Goal: Task Accomplishment & Management: Use online tool/utility

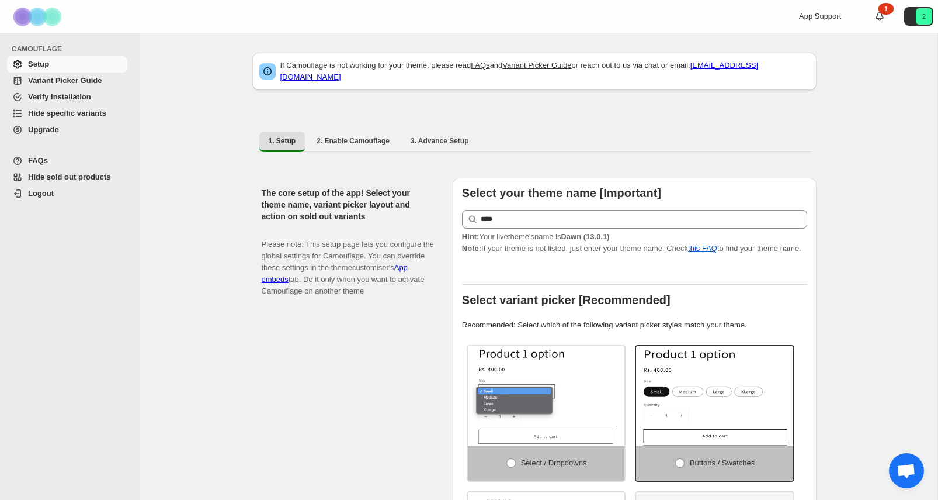
click at [91, 79] on span "Variant Picker Guide" at bounding box center [65, 80] width 74 height 9
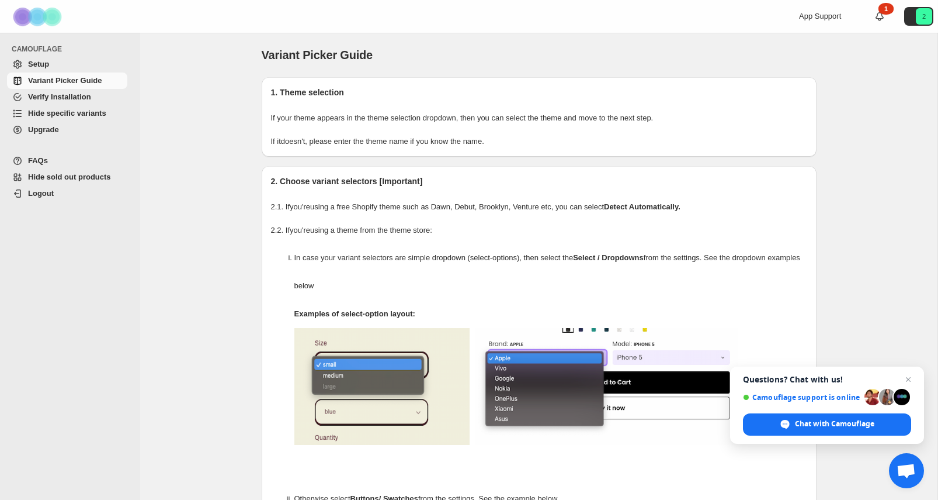
click at [61, 114] on span "Hide specific variants" at bounding box center [67, 113] width 78 height 9
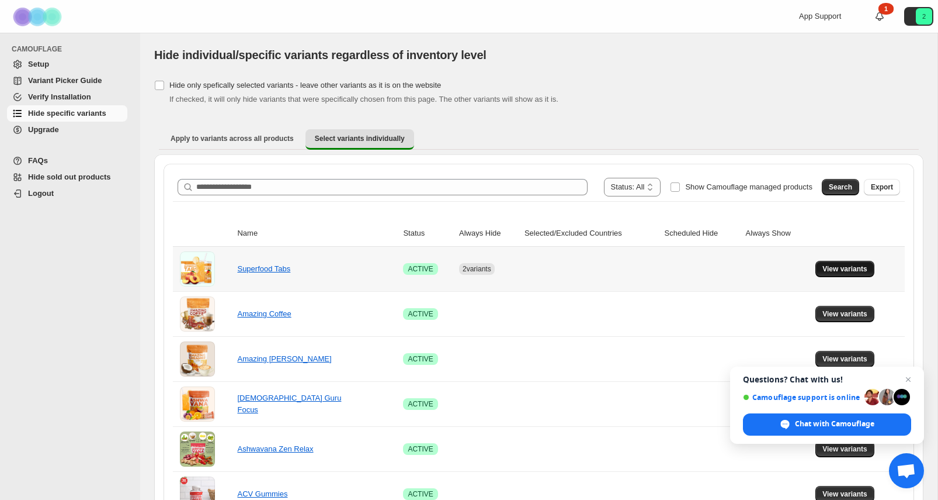
click at [829, 270] on span "View variants" at bounding box center [845, 268] width 45 height 9
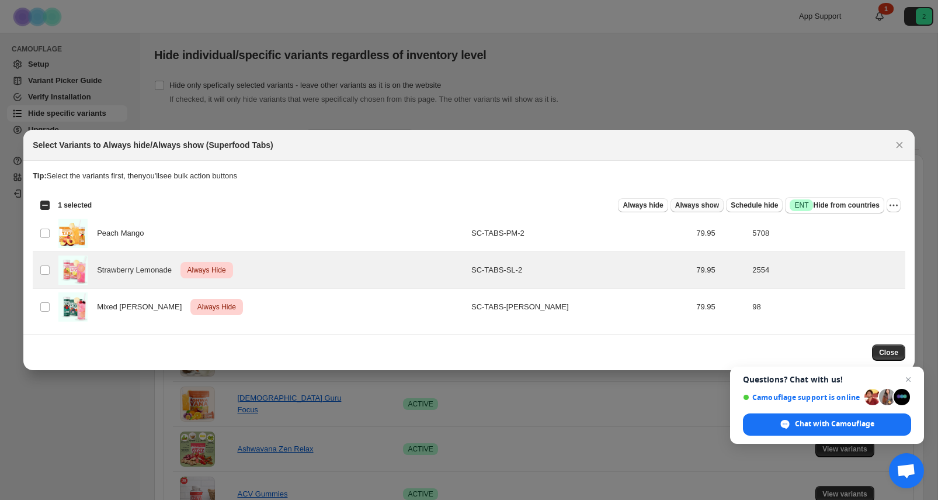
click at [702, 210] on span "Always show" at bounding box center [697, 204] width 44 height 9
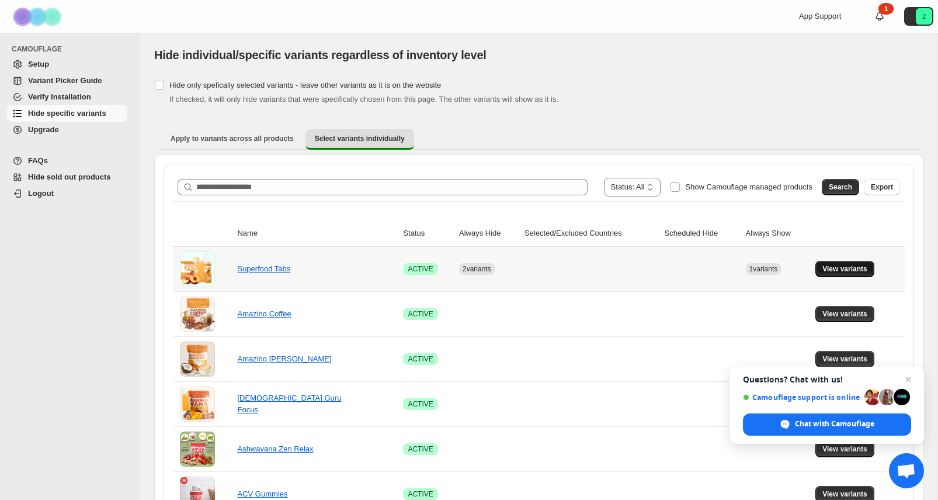
click at [841, 273] on button "View variants" at bounding box center [845, 269] width 59 height 16
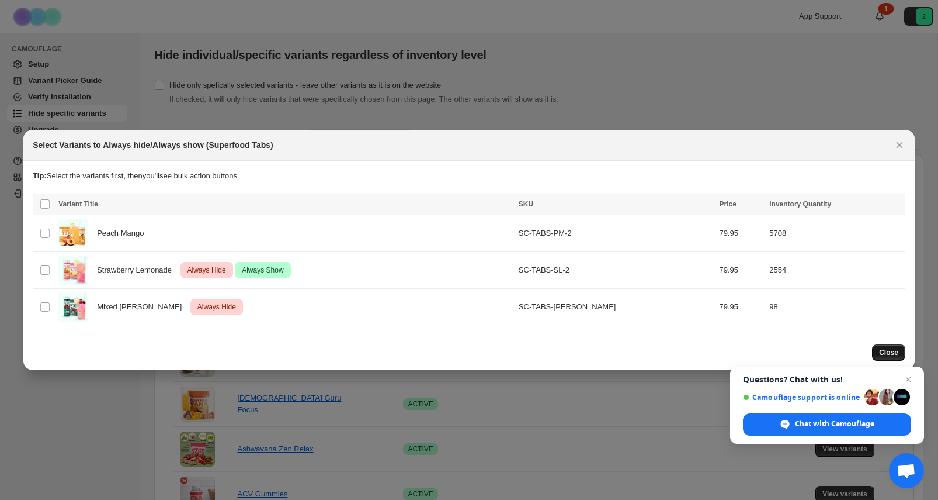
click at [889, 348] on span "Close" at bounding box center [888, 352] width 19 height 9
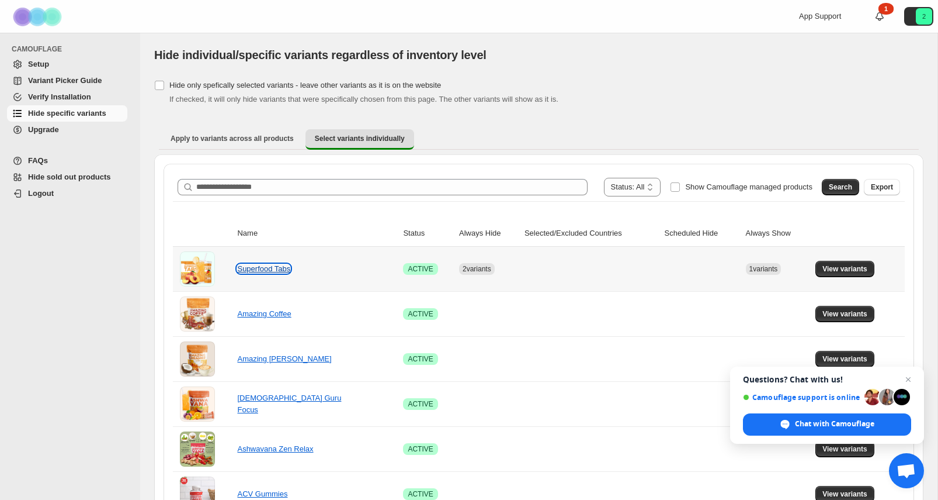
click at [278, 271] on link "Superfood Tabs" at bounding box center [263, 268] width 53 height 9
click at [833, 312] on span "View variants" at bounding box center [845, 313] width 45 height 9
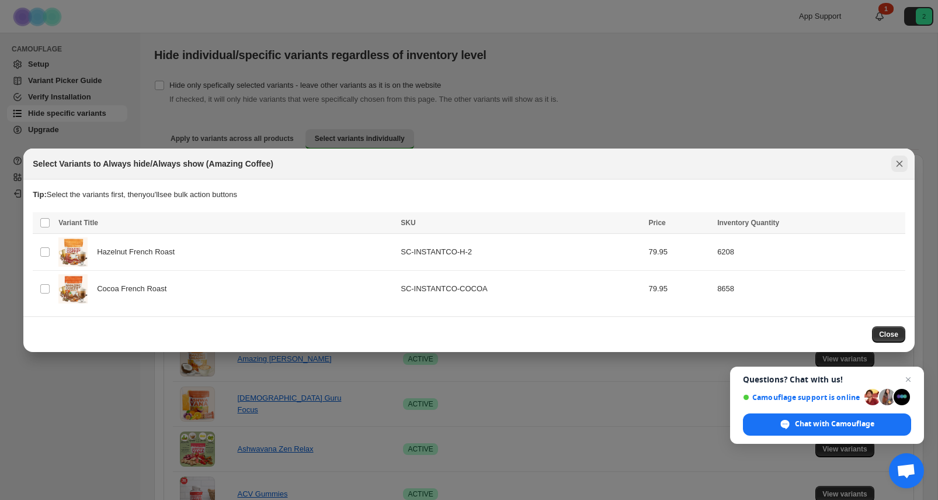
click at [901, 169] on icon "Close" at bounding box center [900, 164] width 12 height 12
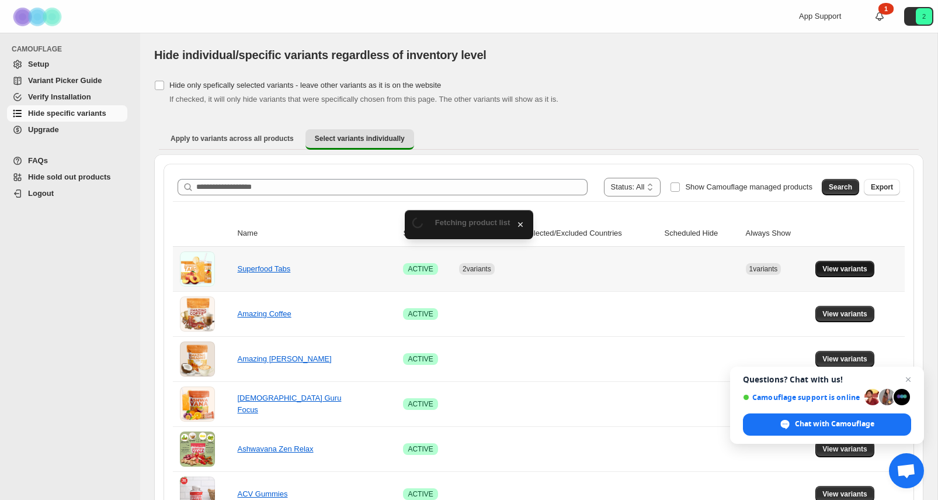
click at [861, 269] on span "View variants" at bounding box center [845, 268] width 45 height 9
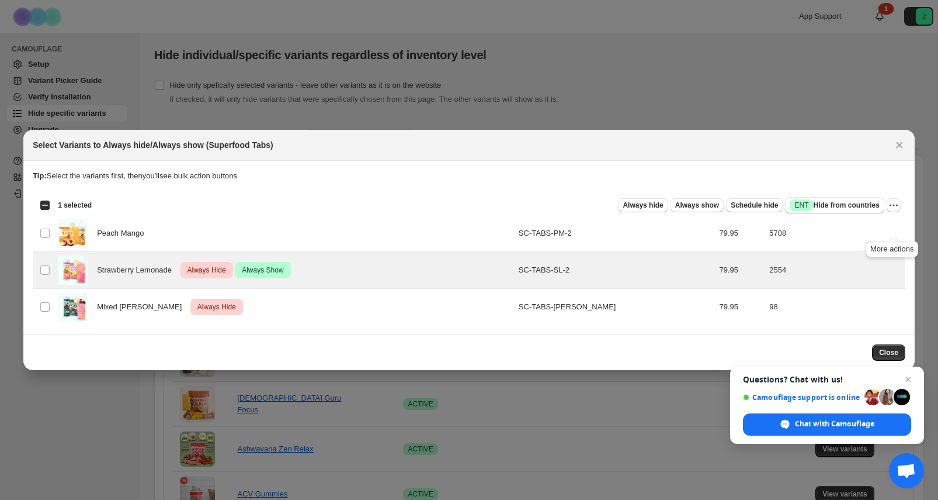
click at [893, 211] on icon "More actions" at bounding box center [894, 205] width 12 height 12
click at [860, 252] on span "Undo always hide" at bounding box center [839, 249] width 60 height 9
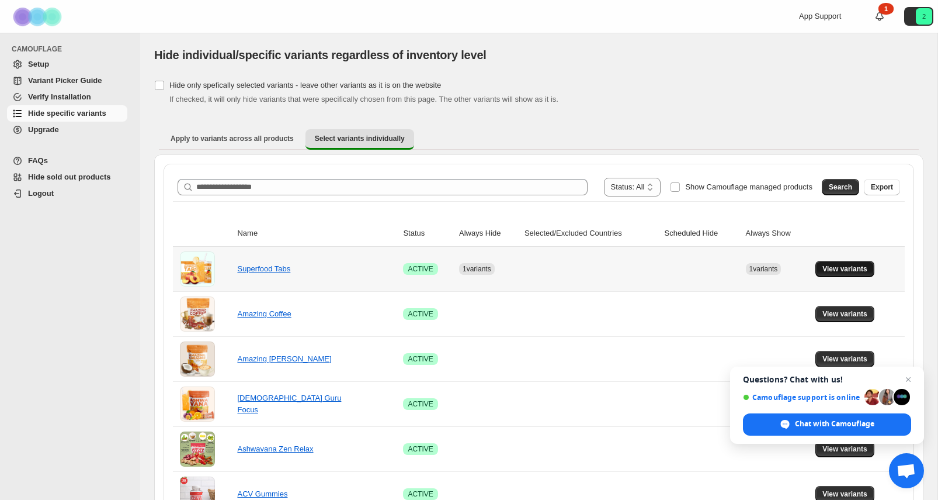
click at [850, 267] on span "View variants" at bounding box center [845, 268] width 45 height 9
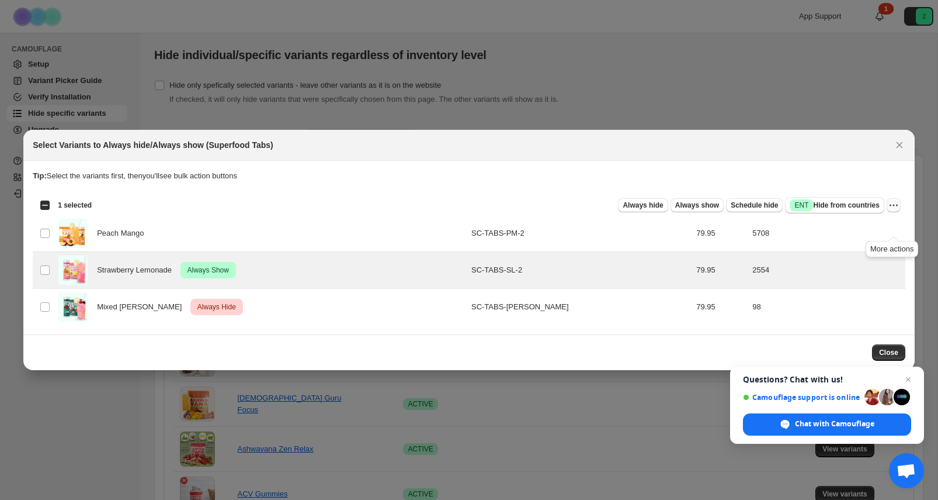
click at [897, 211] on icon "More actions" at bounding box center [894, 205] width 12 height 12
click at [870, 265] on span "Undo always show" at bounding box center [851, 270] width 85 height 12
